Goal: Task Accomplishment & Management: Manage account settings

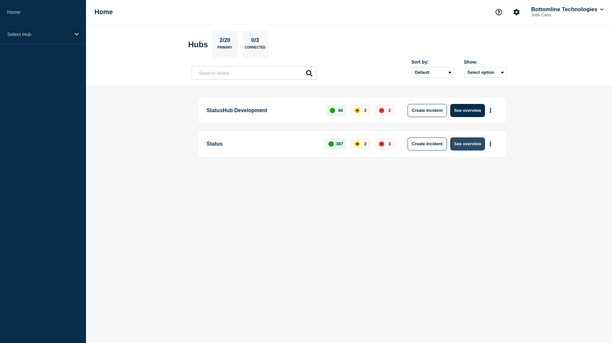
click at [466, 145] on button "See overview" at bounding box center [467, 143] width 35 height 13
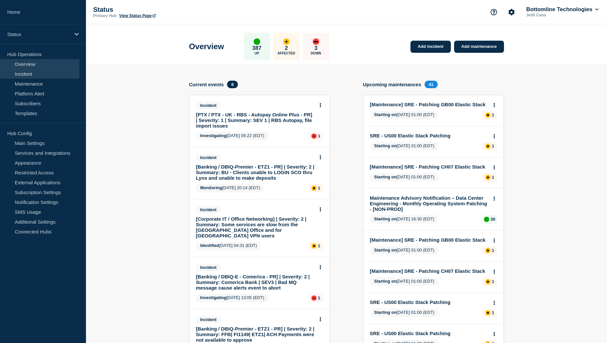
click at [44, 75] on link "Incident" at bounding box center [39, 74] width 79 height 10
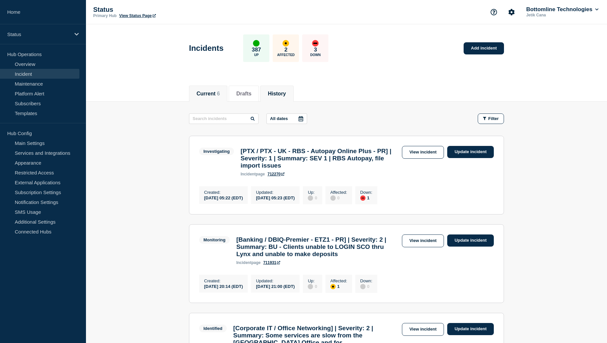
click at [285, 95] on button "History" at bounding box center [277, 94] width 18 height 6
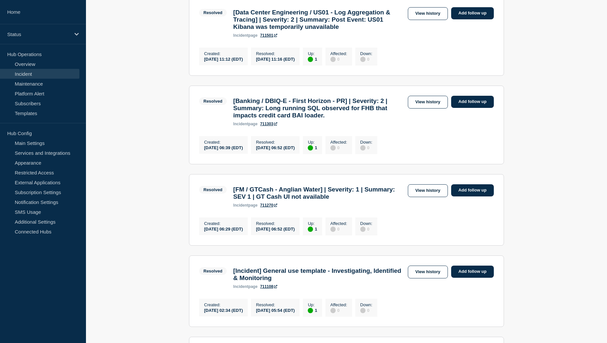
scroll to position [230, 0]
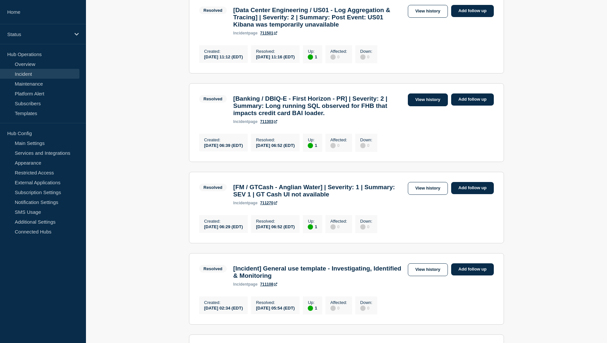
click at [426, 106] on link "View history" at bounding box center [428, 100] width 40 height 13
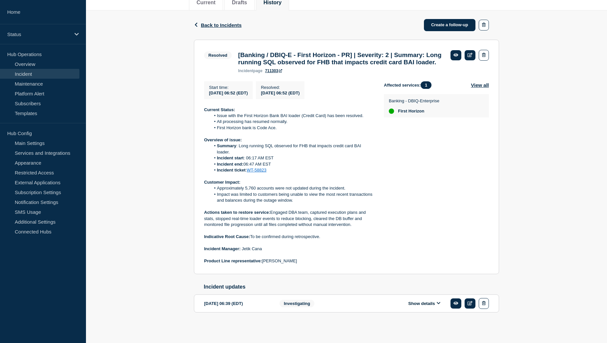
scroll to position [106, 0]
click at [421, 302] on button "Show details" at bounding box center [424, 304] width 36 height 6
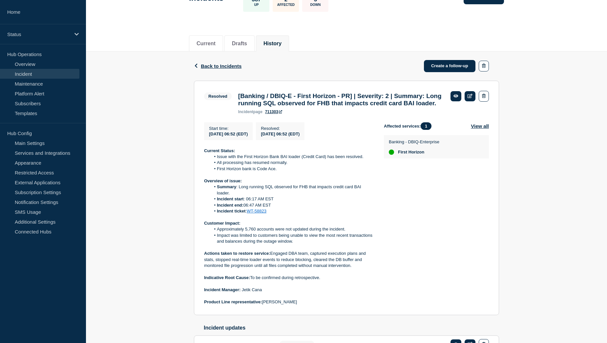
scroll to position [62, 0]
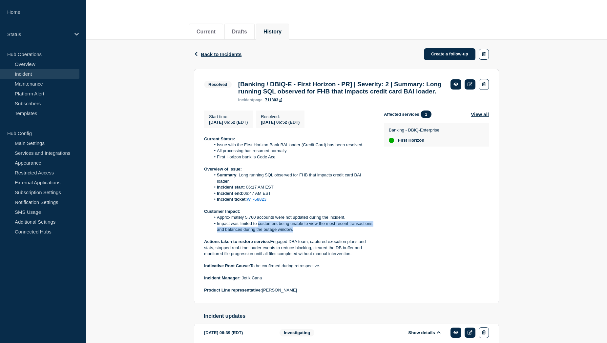
drag, startPoint x: 258, startPoint y: 237, endPoint x: 301, endPoint y: 240, distance: 43.1
click at [301, 233] on li "Impact was limited to customers being unable to view the most recent transactio…" at bounding box center [292, 227] width 163 height 12
copy li "customers being unable to view the most recent transactions and balances during…"
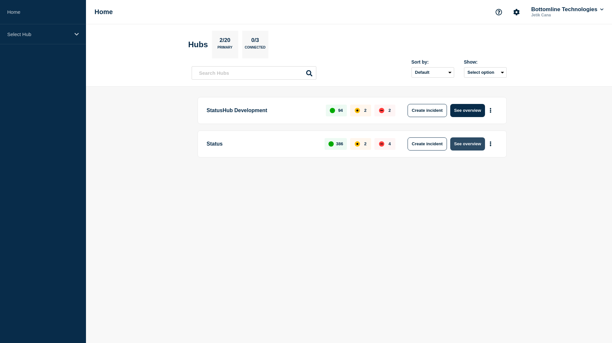
click at [465, 145] on button "See overview" at bounding box center [467, 143] width 35 height 13
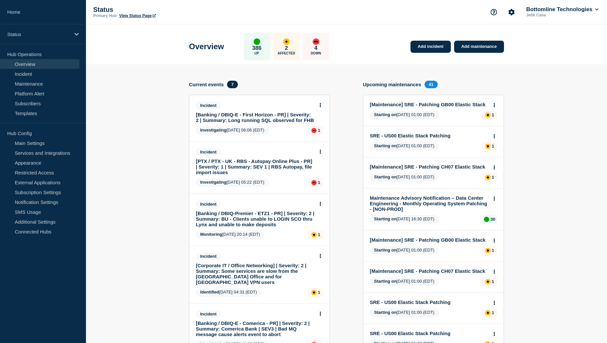
click at [252, 113] on link "[Banking / DBIQ-E - First Horizon - PR] | Severity: 2 | Summary: Long running S…" at bounding box center [255, 117] width 118 height 11
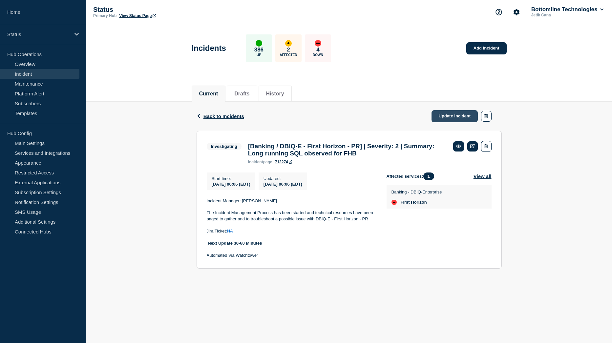
click at [453, 116] on link "Update incident" at bounding box center [455, 116] width 47 height 12
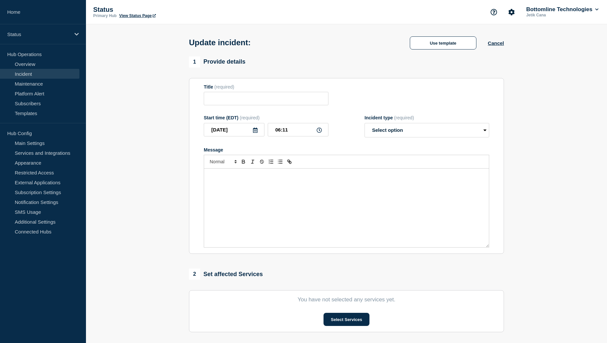
type input "[Banking / DBIQ-E - First Horizon - PR] | Severity: 2 | Summary: Long running S…"
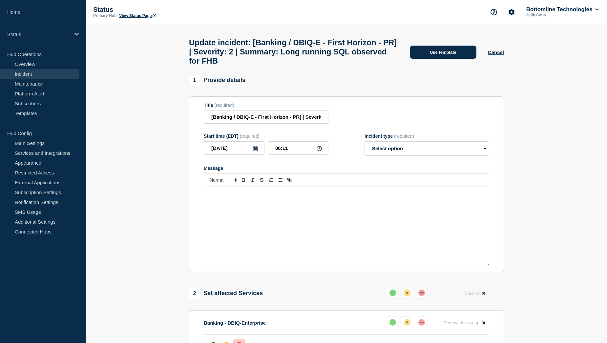
click at [441, 54] on button "Use template" at bounding box center [443, 52] width 67 height 13
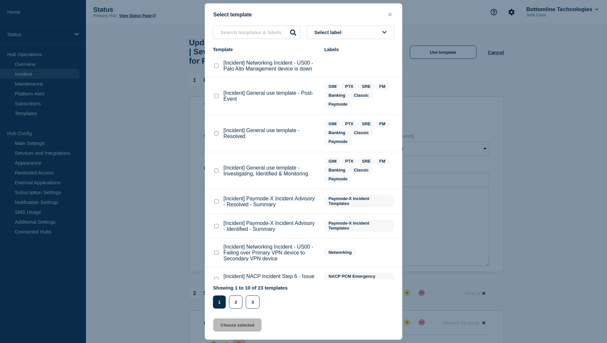
click at [217, 172] on checkbox"] "[Incident] General use template - Investigating, Identified & Monitoring checkb…" at bounding box center [216, 171] width 4 height 4
checkbox checkbox"] "true"
click at [243, 325] on button "Choose selected" at bounding box center [237, 325] width 48 height 13
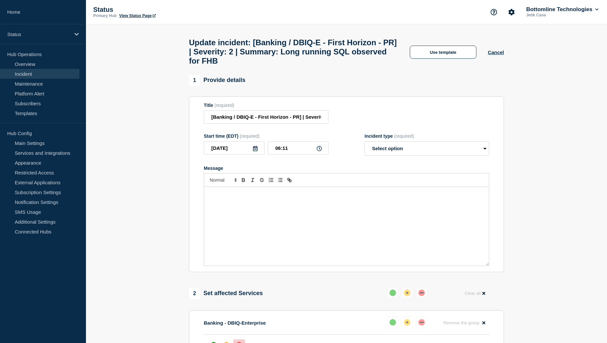
select select "investigating"
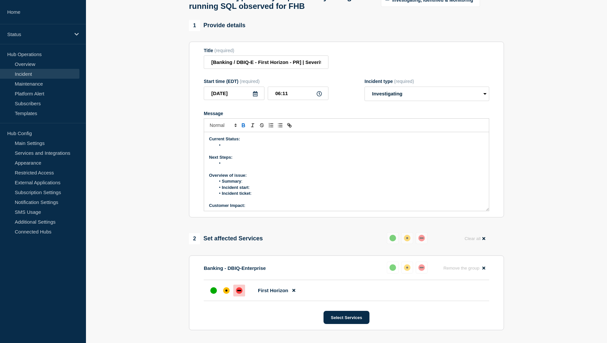
scroll to position [66, 0]
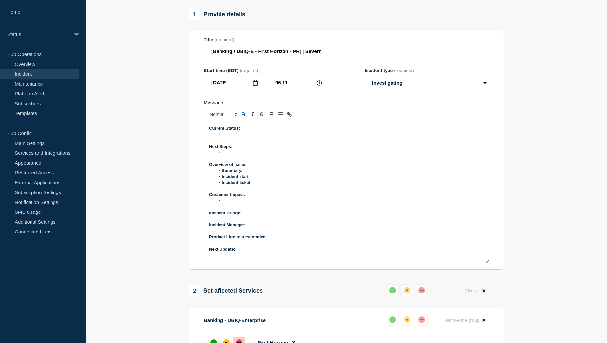
drag, startPoint x: 486, startPoint y: 201, endPoint x: 484, endPoint y: 264, distance: 63.0
click at [484, 263] on div "Current Status: Next Steps: Overview of issue: Summary : Incident start : Incid…" at bounding box center [346, 192] width 285 height 142
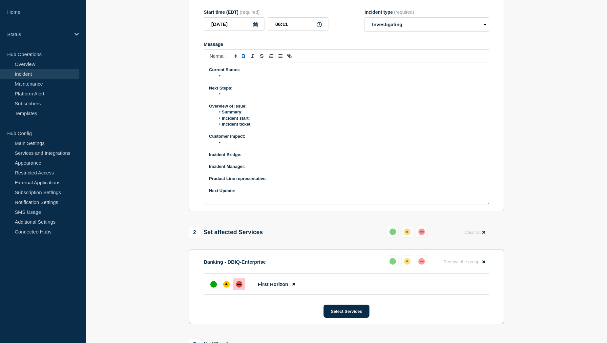
scroll to position [164, 0]
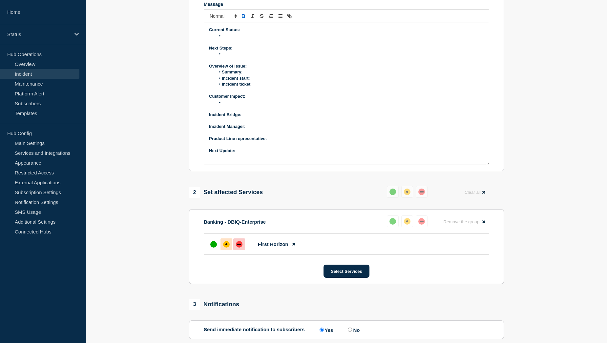
click at [226, 245] on div "affected" at bounding box center [226, 244] width 2 height 2
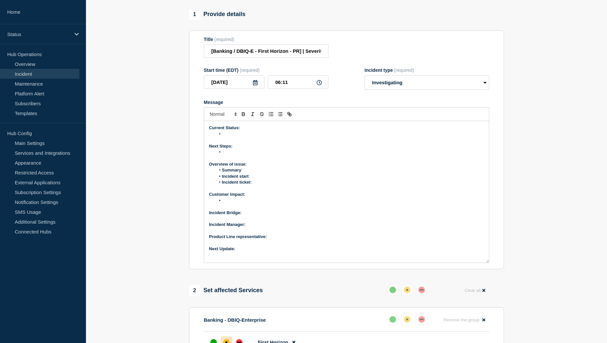
scroll to position [66, 0]
click at [235, 137] on li "Message" at bounding box center [350, 135] width 269 height 6
click at [232, 137] on li "Message" at bounding box center [350, 135] width 269 height 6
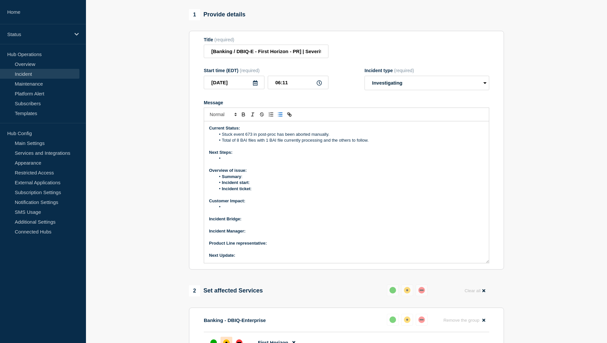
click at [234, 161] on li "Message" at bounding box center [350, 159] width 269 height 6
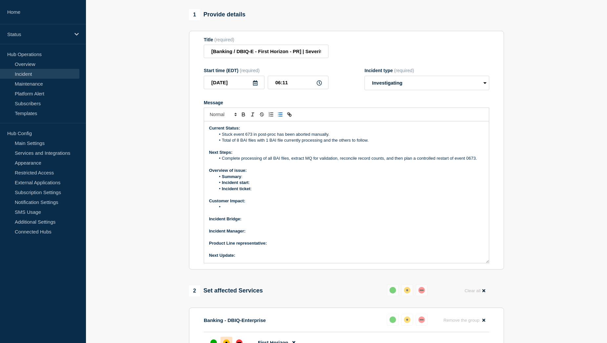
click at [470, 161] on li "Complete processing of all BAI files, extract MQ for validation, reconcile reco…" at bounding box center [350, 159] width 269 height 6
click at [468, 161] on li "Complete processing of all BAI files, extract MQ for validation, reconcile reco…" at bounding box center [350, 159] width 269 height 6
click at [477, 161] on li "Complete processing of all BAI files, extract MQ for validation, reconcile reco…" at bounding box center [350, 159] width 269 height 6
click at [372, 143] on li "Total of 8 BAI files with 1 BAI file currently processing and the others to fol…" at bounding box center [350, 140] width 269 height 6
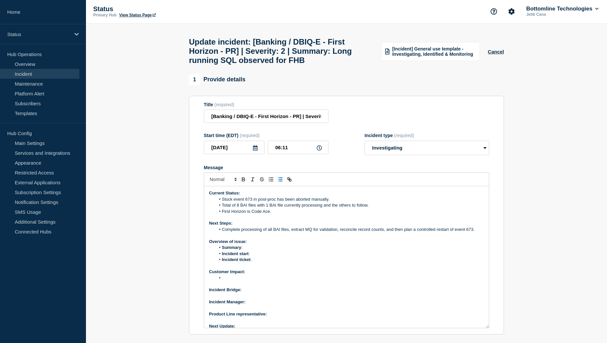
scroll to position [0, 0]
drag, startPoint x: 351, startPoint y: 54, endPoint x: 347, endPoint y: 64, distance: 9.8
click at [347, 64] on h1 "Update incident: [Banking / DBIQ-E - First Horizon - PR] | Severity: 2 | Summar…" at bounding box center [281, 52] width 184 height 28
copy h1 "Long running SQL observed for FHB"
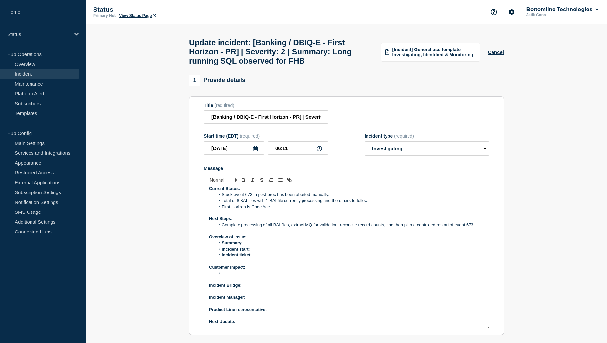
click at [257, 246] on li "Summary :" at bounding box center [350, 243] width 269 height 6
click at [260, 252] on li "Incident start :" at bounding box center [350, 249] width 269 height 6
click at [258, 258] on li "Incident ticket :" at bounding box center [350, 255] width 269 height 6
drag, startPoint x: 272, startPoint y: 259, endPoint x: 254, endPoint y: 257, distance: 18.2
click at [254, 257] on li "Incident ticket : WT-58874" at bounding box center [350, 255] width 269 height 6
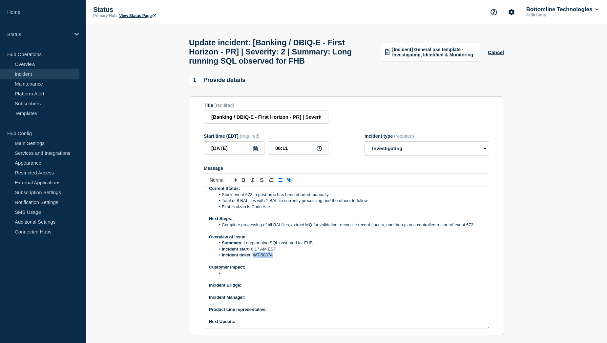
click at [291, 183] on icon "Toggle link" at bounding box center [289, 180] width 6 height 6
paste input "https://jira.bottomline.tech/browse/"
type input "https://jira.bottomline.tech/browse/WT-58874"
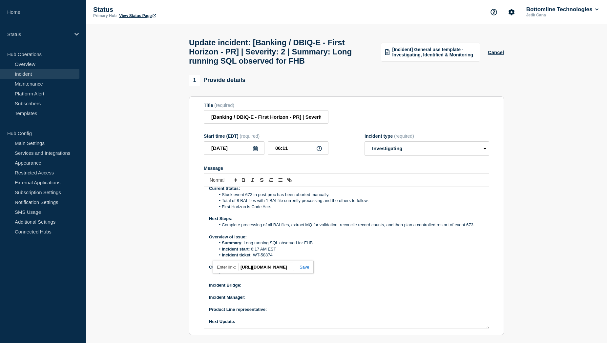
click at [305, 270] on link at bounding box center [301, 267] width 15 height 5
click at [230, 277] on li "Message" at bounding box center [350, 274] width 269 height 6
click at [255, 325] on p "Next Update:" at bounding box center [346, 322] width 275 height 6
click at [279, 313] on p "Product Line representative:" at bounding box center [346, 310] width 275 height 6
click at [254, 307] on p "Message" at bounding box center [346, 304] width 275 height 6
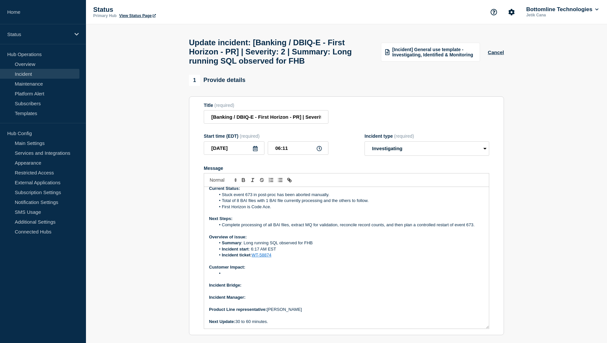
click at [254, 301] on p "Incident Manager:" at bounding box center [346, 298] width 275 height 6
click at [249, 288] on p "Incident Bridge:" at bounding box center [346, 286] width 275 height 6
click at [229, 277] on li "Message" at bounding box center [350, 274] width 269 height 6
drag, startPoint x: 388, startPoint y: 278, endPoint x: 224, endPoint y: 280, distance: 164.1
click at [224, 277] on li "Customers may experience delayed transaction updates and balance information." at bounding box center [350, 274] width 269 height 6
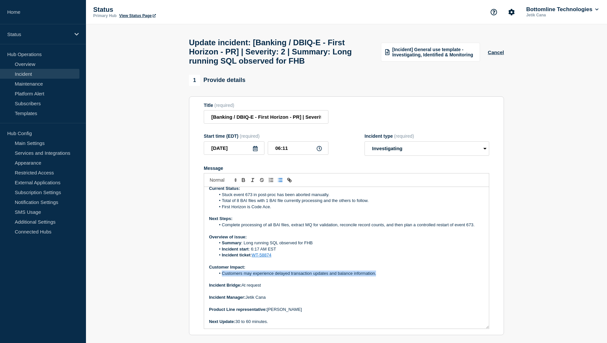
click at [382, 277] on li "Customers may experience delayed transaction updates and balance information." at bounding box center [350, 274] width 269 height 6
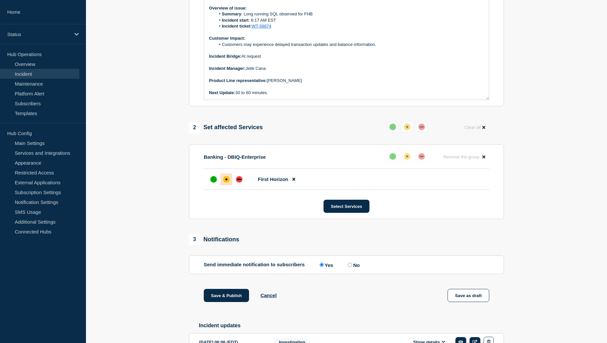
scroll to position [230, 0]
click at [219, 302] on button "Save & Publish" at bounding box center [226, 294] width 45 height 13
